Goal: Communication & Community: Answer question/provide support

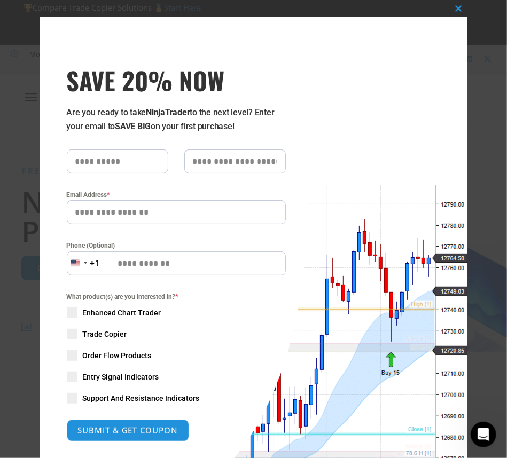
click at [417, 99] on div "Close this module SAVE 20% NOW Are you ready to take NinjaTrader to the next le…" at bounding box center [253, 284] width 427 height 535
click at [456, 8] on span "SAVE 20% NOW popup" at bounding box center [458, 8] width 17 height 6
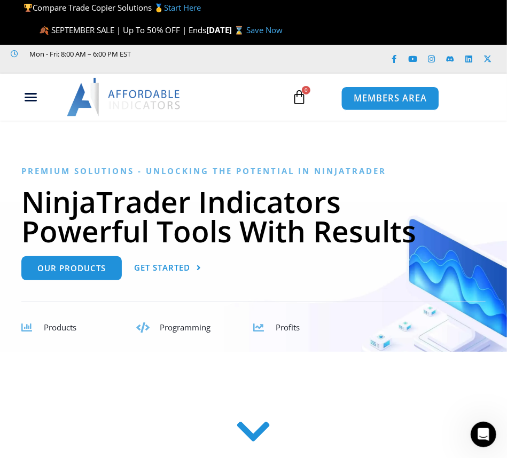
click at [397, 98] on span "MEMBERS AREA" at bounding box center [390, 98] width 73 height 9
click at [405, 101] on span "MEMBERS AREA" at bounding box center [390, 98] width 73 height 9
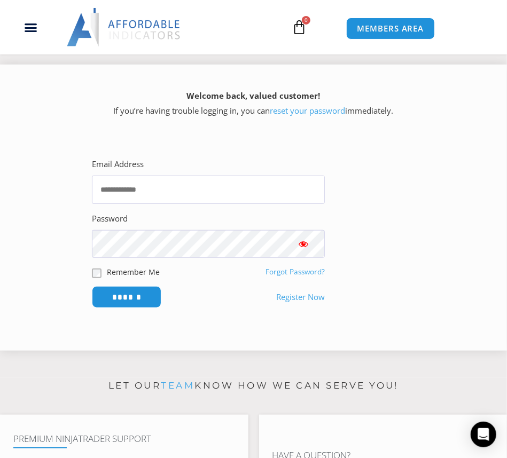
scroll to position [197, 0]
click at [206, 191] on input "Email Address" at bounding box center [208, 190] width 233 height 28
paste input "**********"
type input "**********"
click at [131, 292] on input "******" at bounding box center [126, 297] width 73 height 23
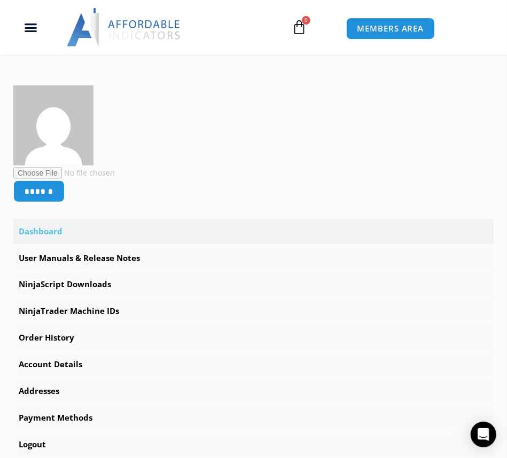
scroll to position [216, 0]
click at [108, 284] on link "NinjaScript Downloads" at bounding box center [253, 284] width 480 height 26
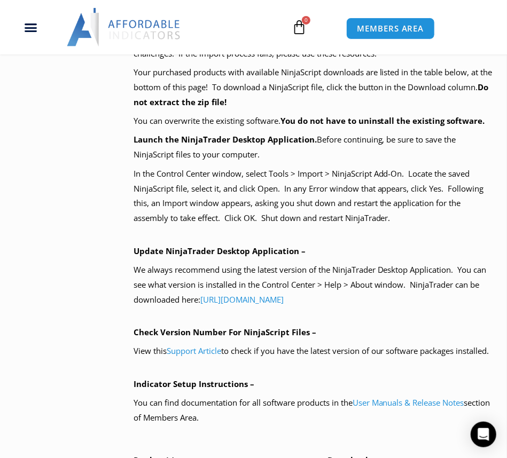
scroll to position [715, 0]
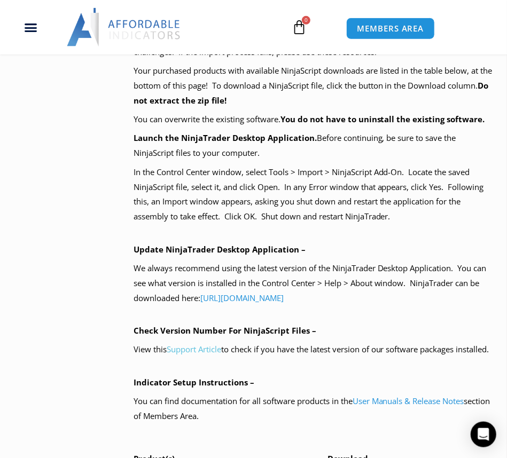
click at [210, 353] on link "Support Article" at bounding box center [194, 350] width 55 height 11
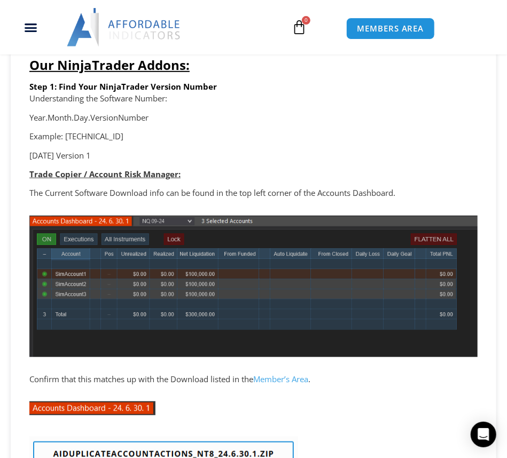
scroll to position [213, 0]
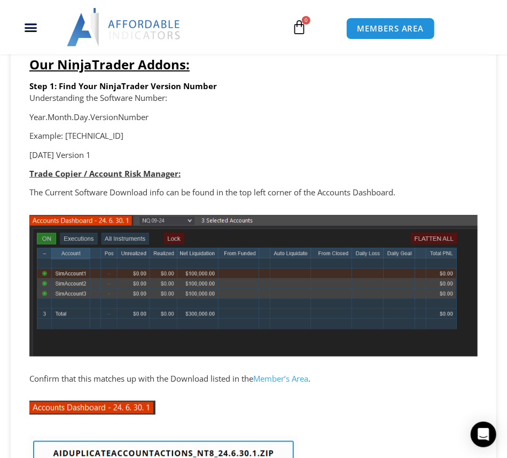
click at [286, 377] on link "Member’s Area" at bounding box center [280, 378] width 55 height 11
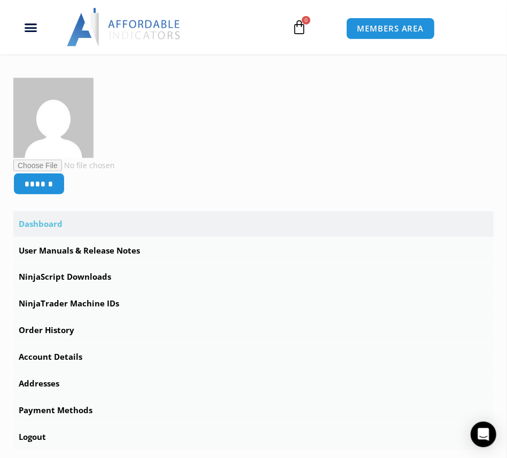
scroll to position [233, 0]
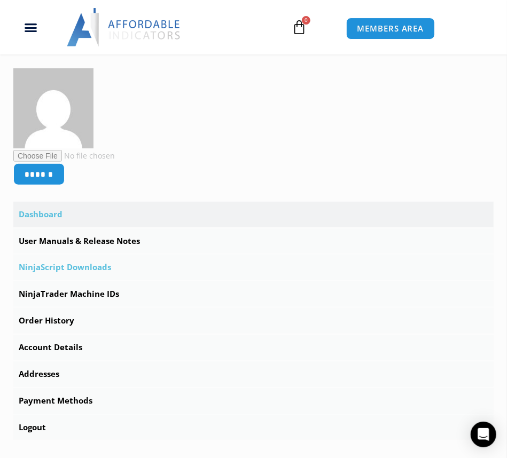
click at [72, 268] on link "NinjaScript Downloads" at bounding box center [253, 268] width 480 height 26
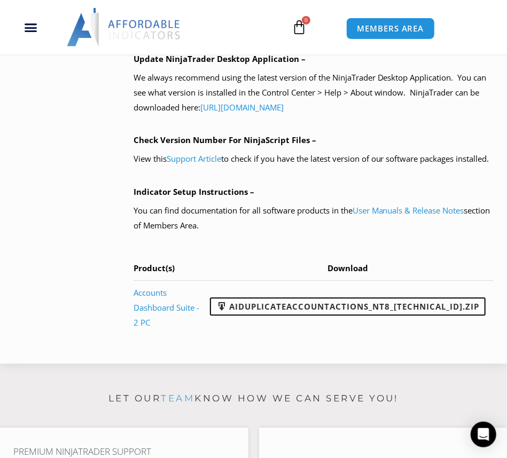
scroll to position [905, 0]
click at [479, 432] on icon "Open Intercom Messenger" at bounding box center [484, 435] width 14 height 14
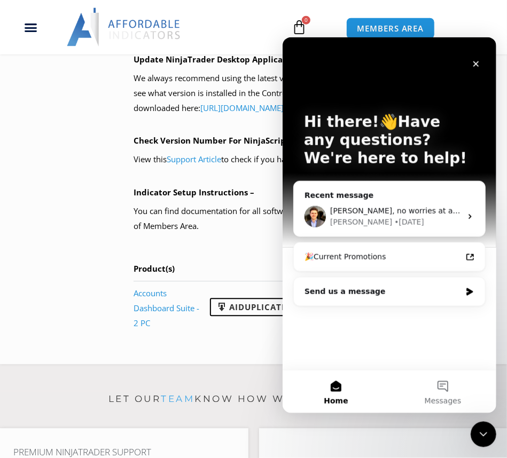
scroll to position [0, 0]
click at [466, 216] on icon "Intercom messenger" at bounding box center [469, 216] width 9 height 9
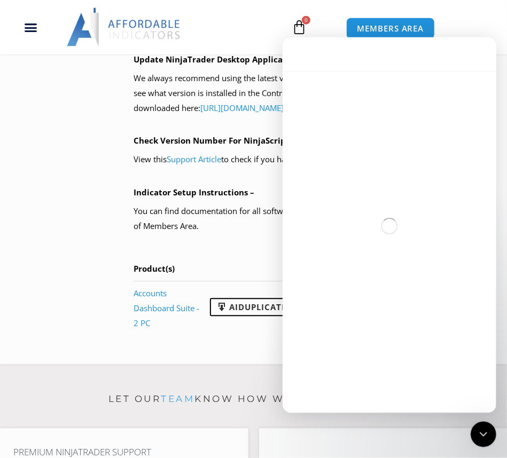
scroll to position [2200, 0]
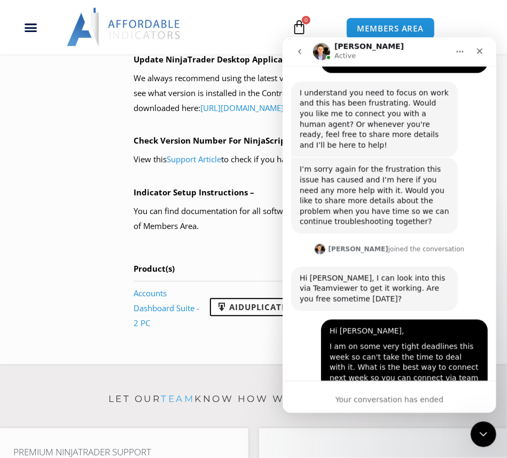
click at [456, 53] on icon "Home" at bounding box center [459, 51] width 9 height 9
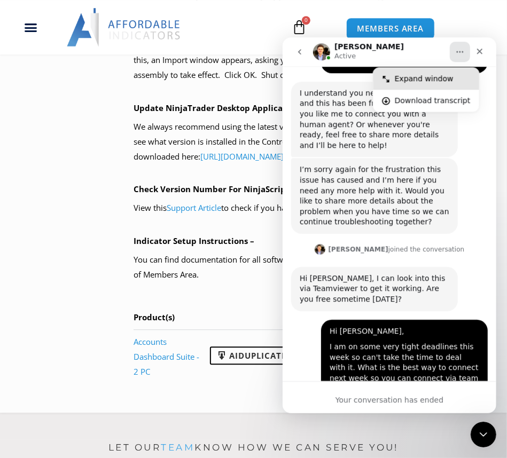
scroll to position [846, 0]
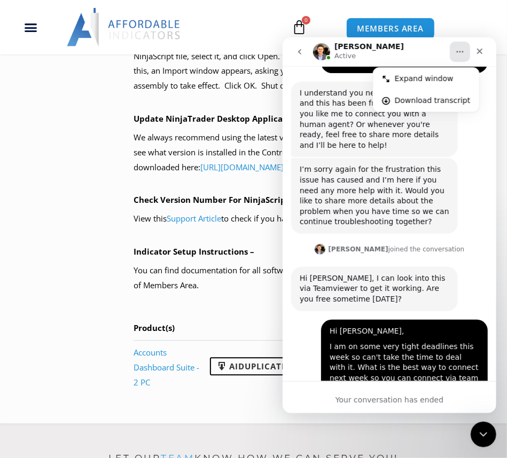
click at [334, 50] on h1 "David" at bounding box center [368, 46] width 69 height 8
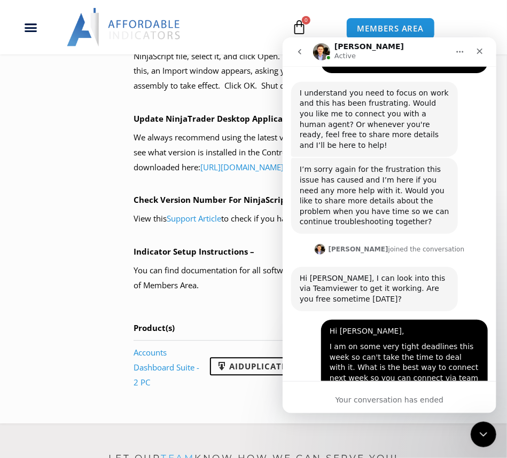
click at [301, 55] on icon "go back" at bounding box center [299, 51] width 9 height 9
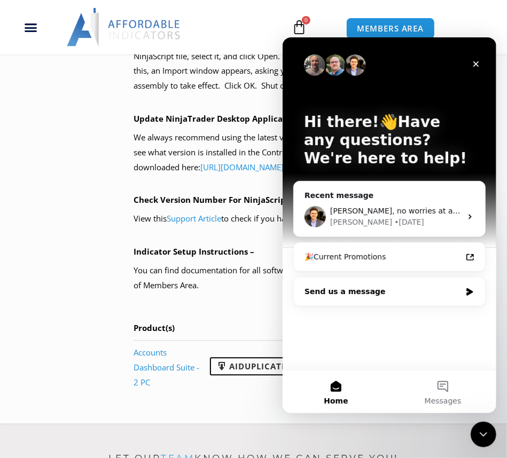
click at [465, 294] on icon "Intercom messenger" at bounding box center [469, 291] width 9 height 9
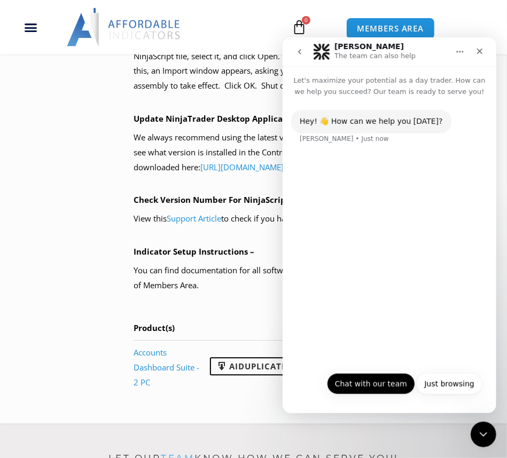
click at [387, 379] on button "Chat with our team" at bounding box center [370, 383] width 88 height 21
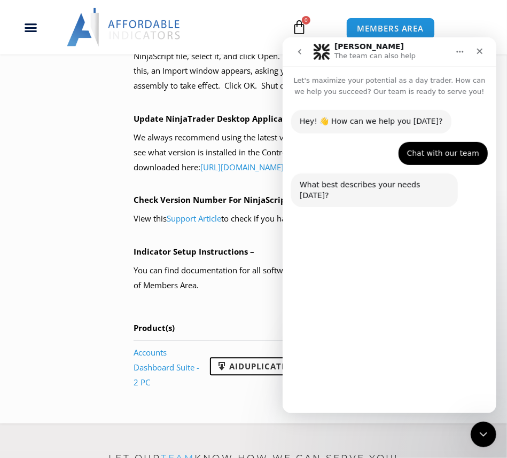
click at [371, 357] on button "Technical Support" at bounding box center [359, 358] width 82 height 21
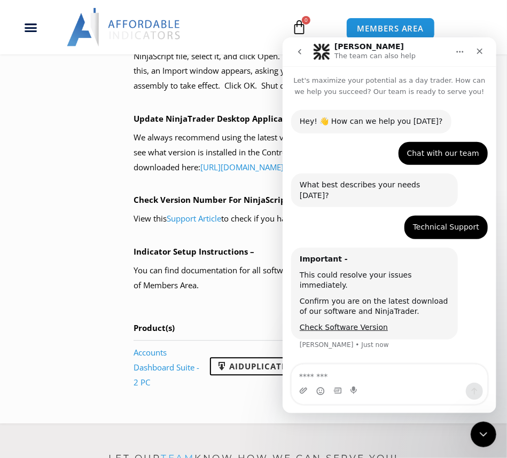
click at [371, 370] on textarea "Message…" at bounding box center [389, 373] width 196 height 18
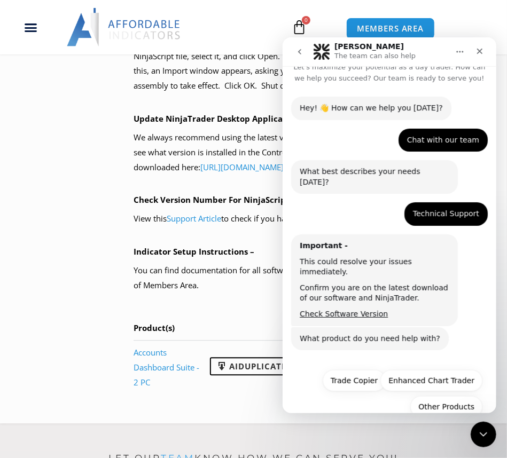
scroll to position [14, 0]
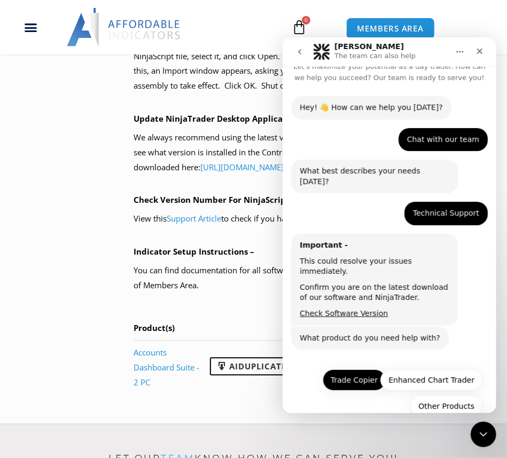
click at [365, 369] on button "Trade Copier" at bounding box center [353, 379] width 63 height 21
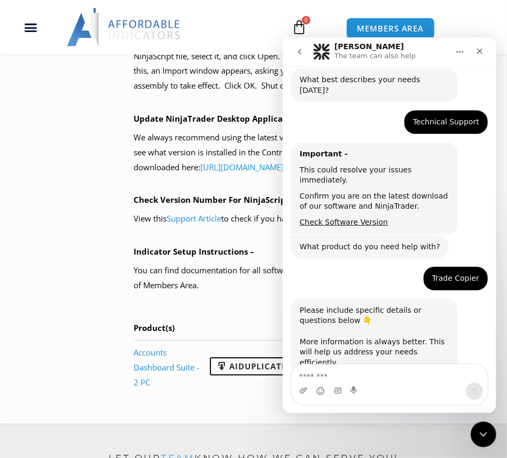
scroll to position [106, 0]
click at [383, 371] on textarea "Message…" at bounding box center [389, 373] width 196 height 18
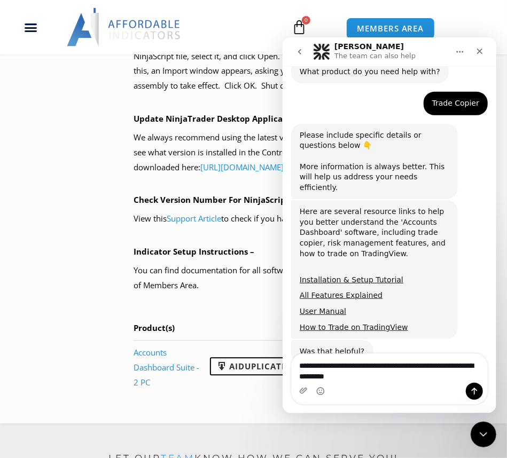
scroll to position [281, 0]
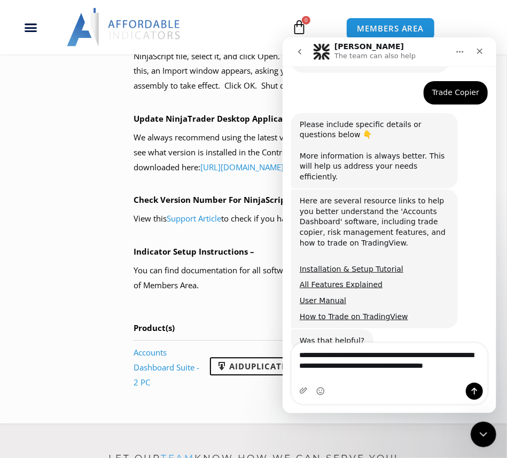
type textarea "**********"
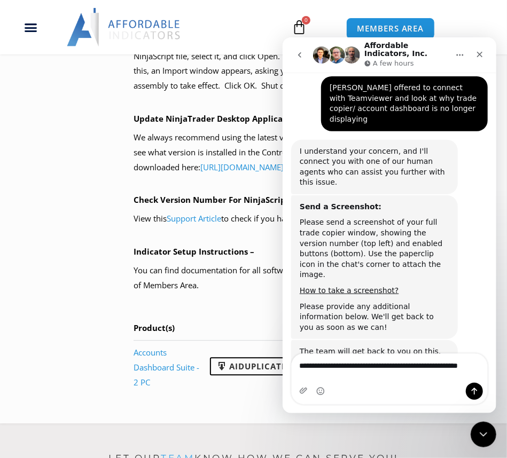
scroll to position [583, 0]
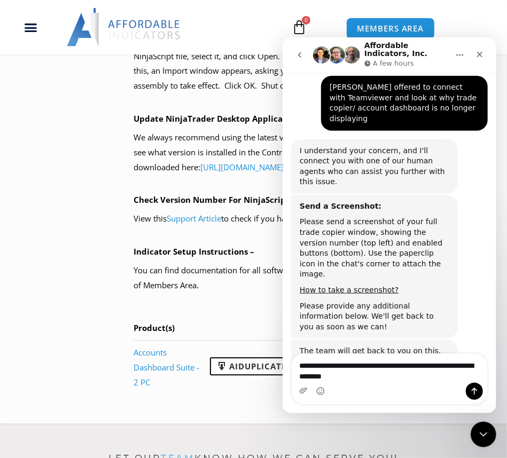
type textarea "**********"
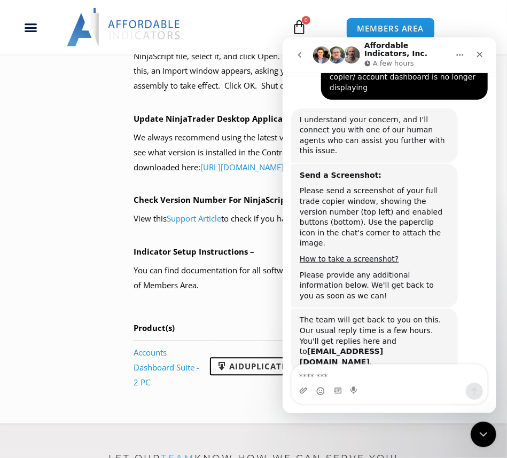
scroll to position [615, 0]
click at [329, 65] on div "Intercom messenger" at bounding box center [336, 54] width 47 height 27
click at [351, 54] on img "Intercom messenger" at bounding box center [351, 54] width 17 height 17
click at [460, 59] on button "Home" at bounding box center [459, 54] width 20 height 20
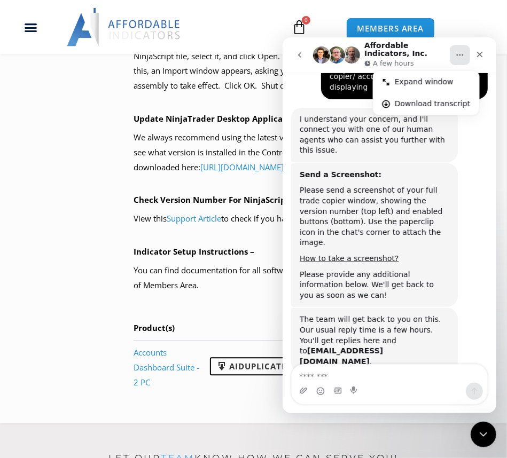
click at [460, 59] on button "Home" at bounding box center [459, 54] width 20 height 20
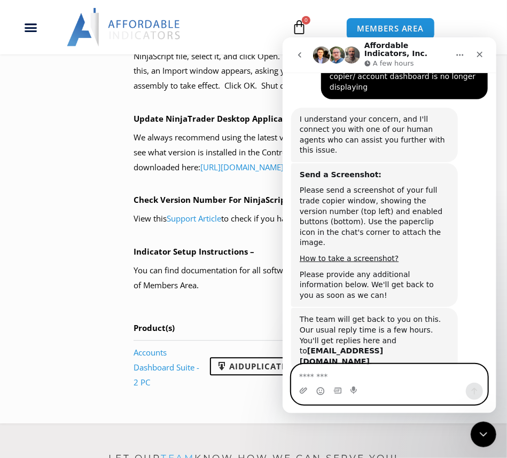
click at [326, 377] on textarea "Message…" at bounding box center [389, 373] width 196 height 18
type textarea "**********"
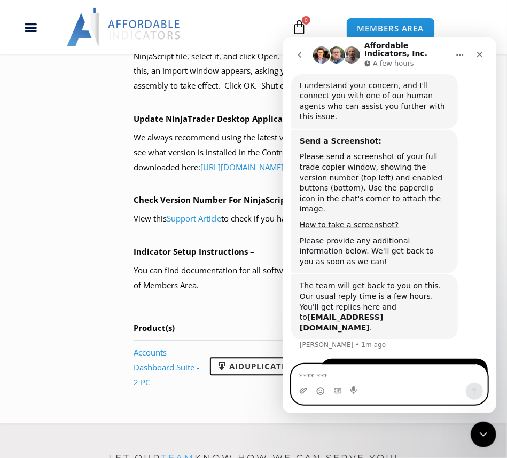
scroll to position [650, 0]
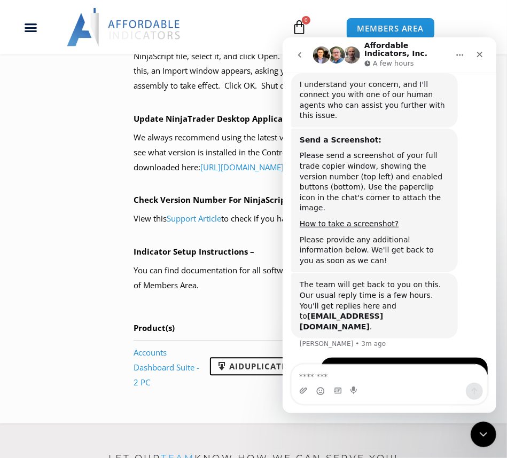
click at [305, 357] on div "He told me to connect via chat and should be able to look at it right away Timo…" at bounding box center [389, 374] width 197 height 35
click at [355, 373] on textarea "Message…" at bounding box center [389, 373] width 196 height 18
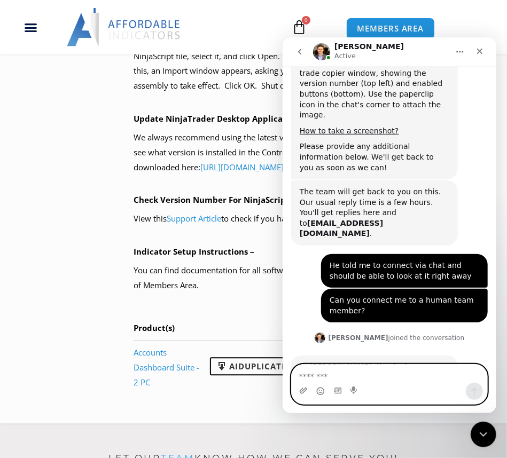
scroll to position [736, 0]
click at [355, 373] on textarea "Message…" at bounding box center [389, 373] width 196 height 18
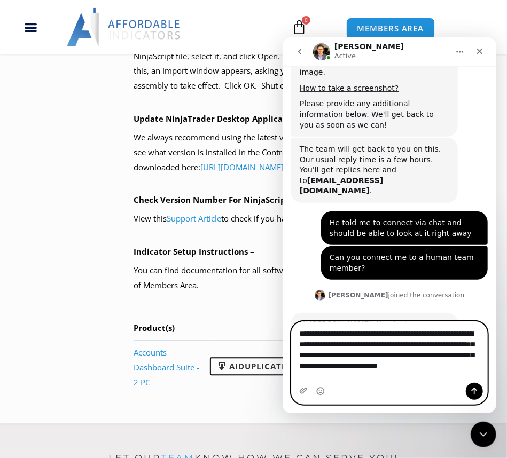
scroll to position [779, 0]
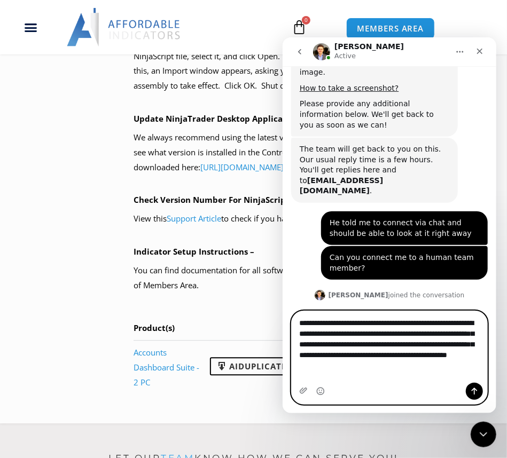
type textarea "**********"
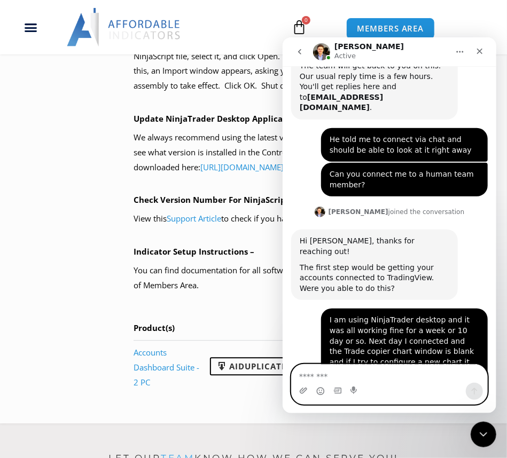
scroll to position [863, 0]
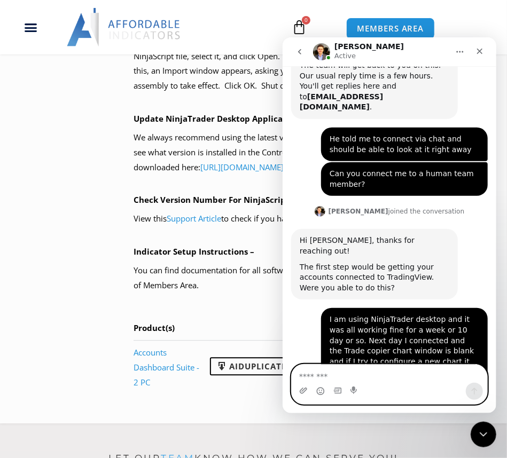
click at [355, 370] on textarea "Message…" at bounding box center [389, 373] width 196 height 18
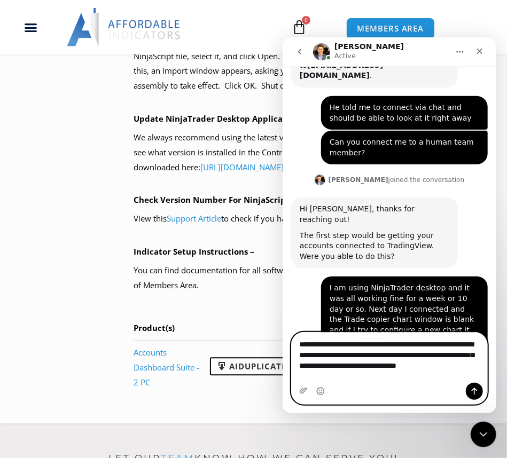
scroll to position [895, 0]
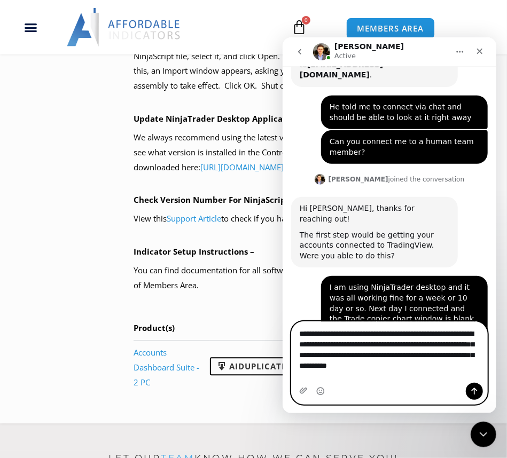
type textarea "**********"
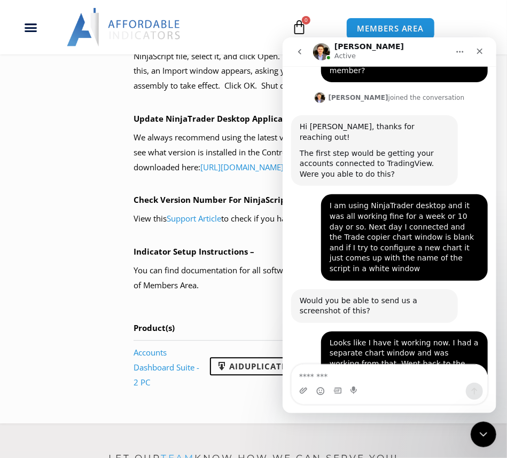
scroll to position [979, 0]
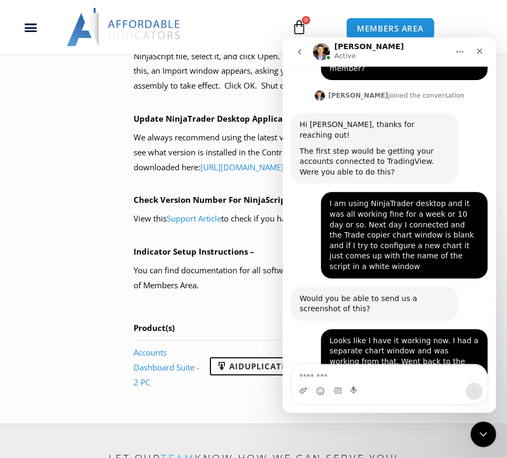
click at [369, 413] on div "Interesting, not sure what could have caused that. Glad to hear that its workin…" at bounding box center [389, 447] width 197 height 68
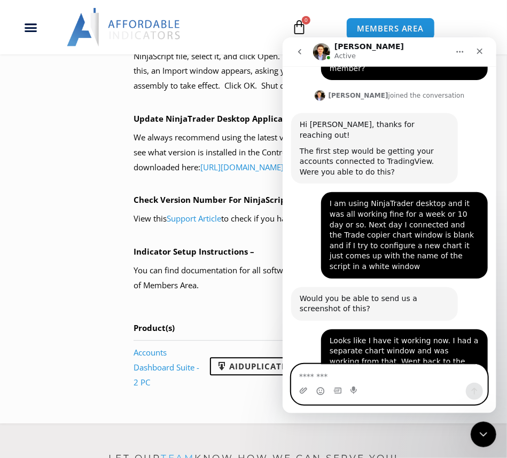
click at [371, 374] on textarea "Message…" at bounding box center [389, 373] width 196 height 18
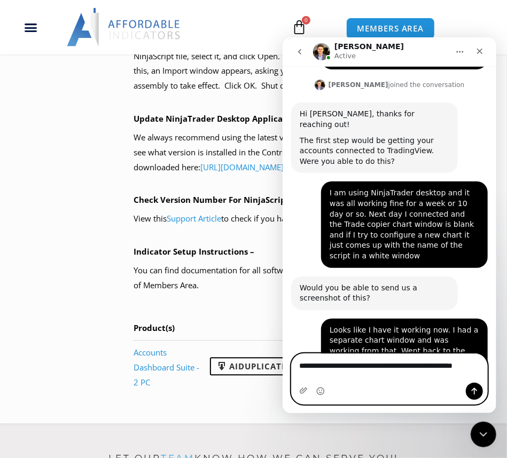
scroll to position [990, 0]
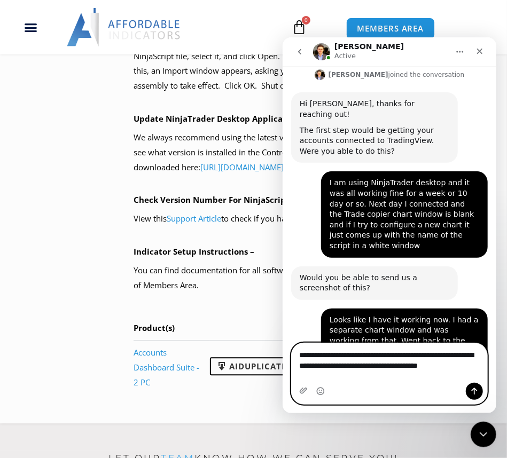
type textarea "**********"
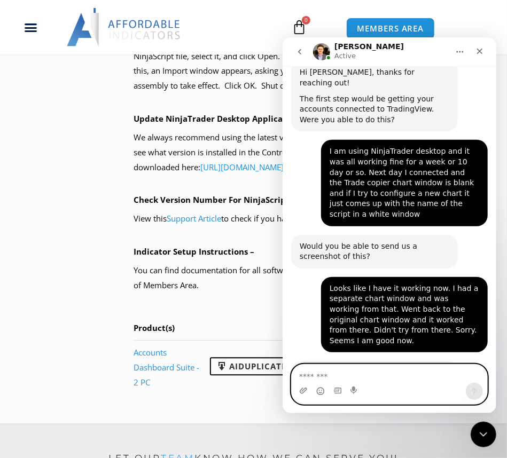
scroll to position [1032, 0]
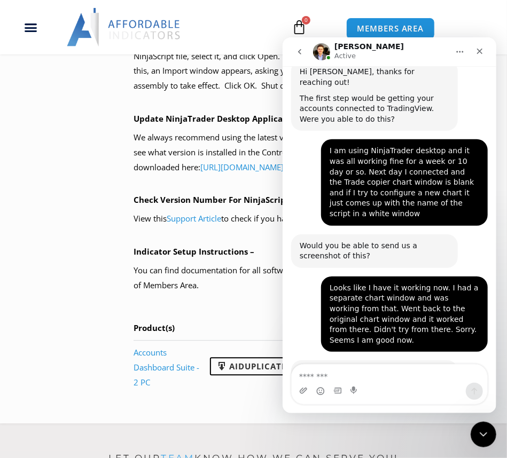
click at [366, 413] on div "Intercom messenger" at bounding box center [389, 388] width 214 height 49
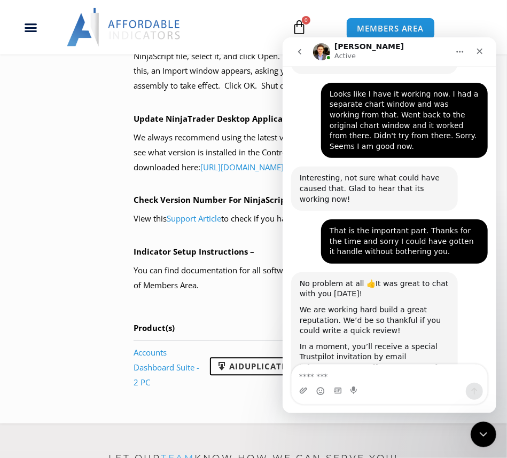
scroll to position [1226, 0]
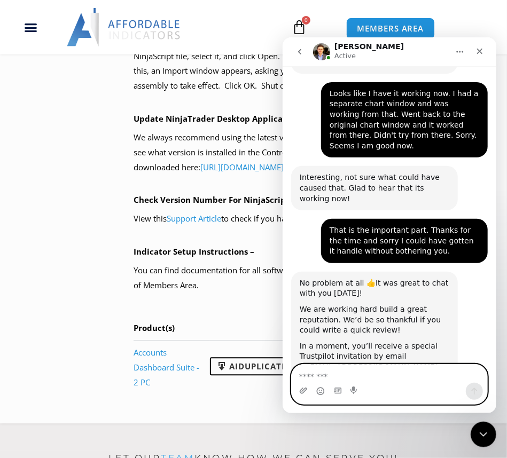
click at [372, 375] on textarea "Message…" at bounding box center [389, 373] width 196 height 18
click at [376, 370] on textarea "Message…" at bounding box center [389, 373] width 196 height 18
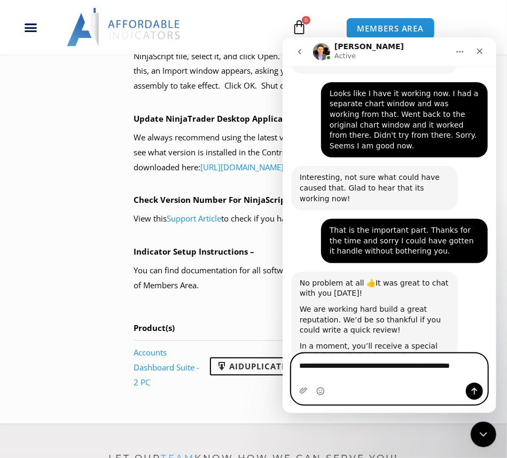
type textarea "**********"
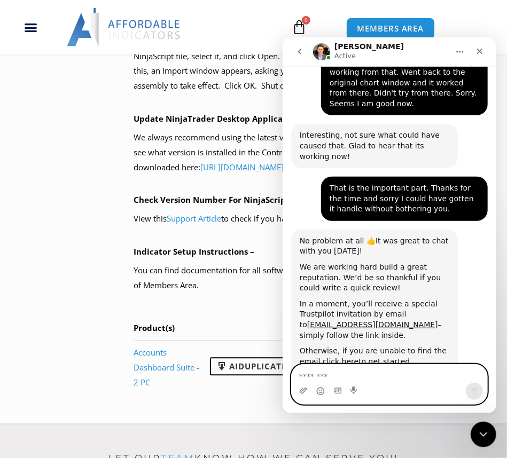
scroll to position [1268, 0]
type textarea "**********"
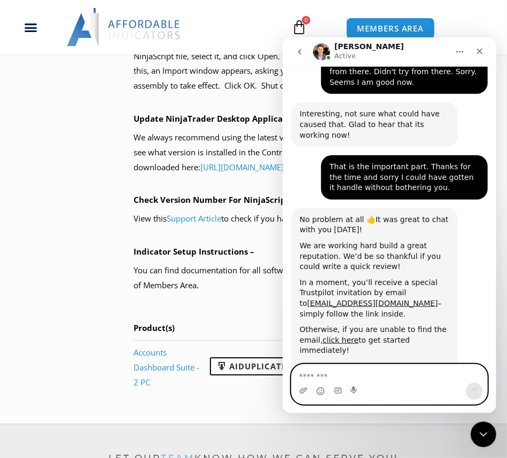
scroll to position [1293, 0]
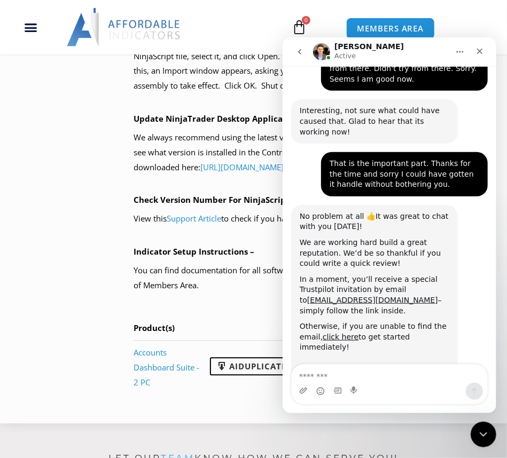
click at [231, 411] on div "NinjaScript Download & Installation – Please read everything for a complete und…" at bounding box center [314, 114] width 360 height 594
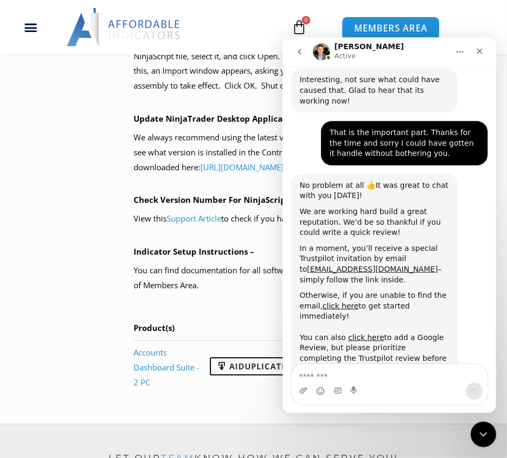
scroll to position [1325, 0]
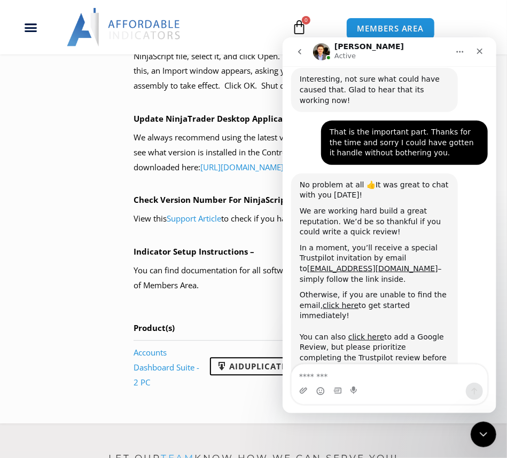
click at [458, 51] on icon "Home" at bounding box center [459, 51] width 9 height 9
click at [301, 49] on icon "go back" at bounding box center [299, 51] width 9 height 9
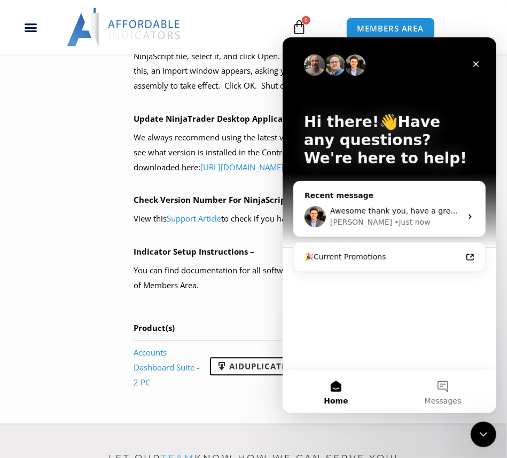
scroll to position [0, 0]
